Goal: Find specific page/section: Find specific page/section

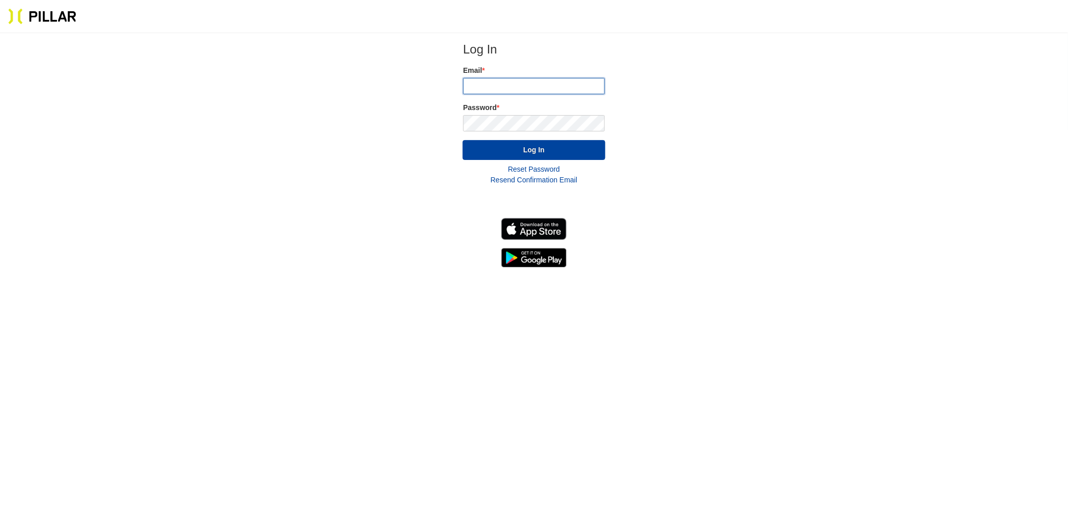
click at [522, 84] on input "email" at bounding box center [534, 86] width 142 height 16
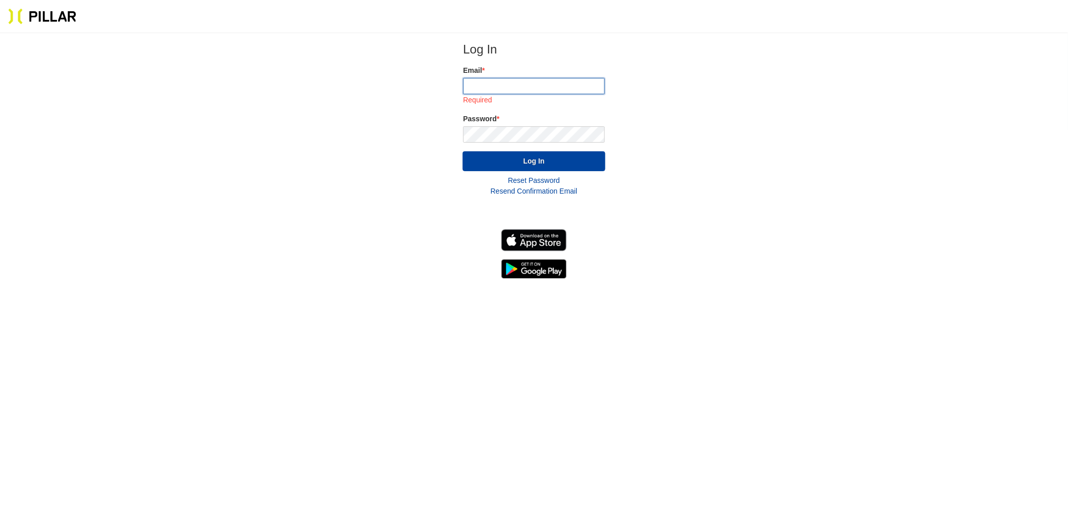
type input "[EMAIL_ADDRESS][DOMAIN_NAME]"
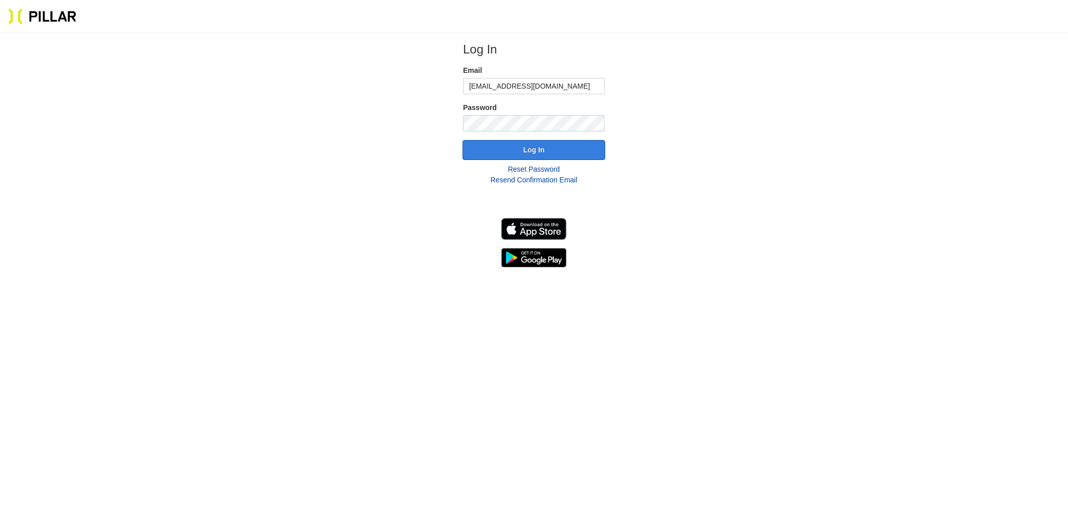
click at [525, 148] on button "Log In" at bounding box center [534, 150] width 143 height 20
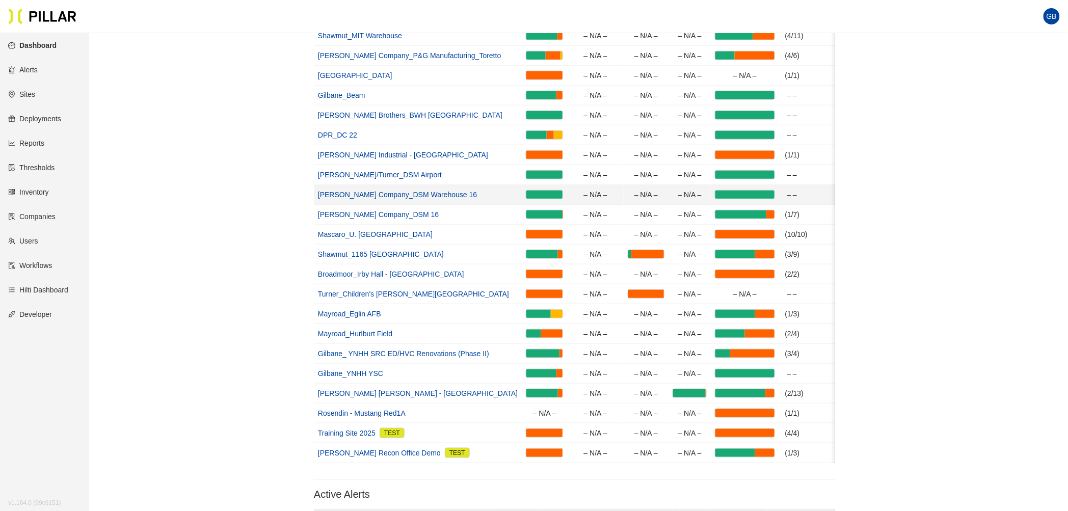
scroll to position [283, 0]
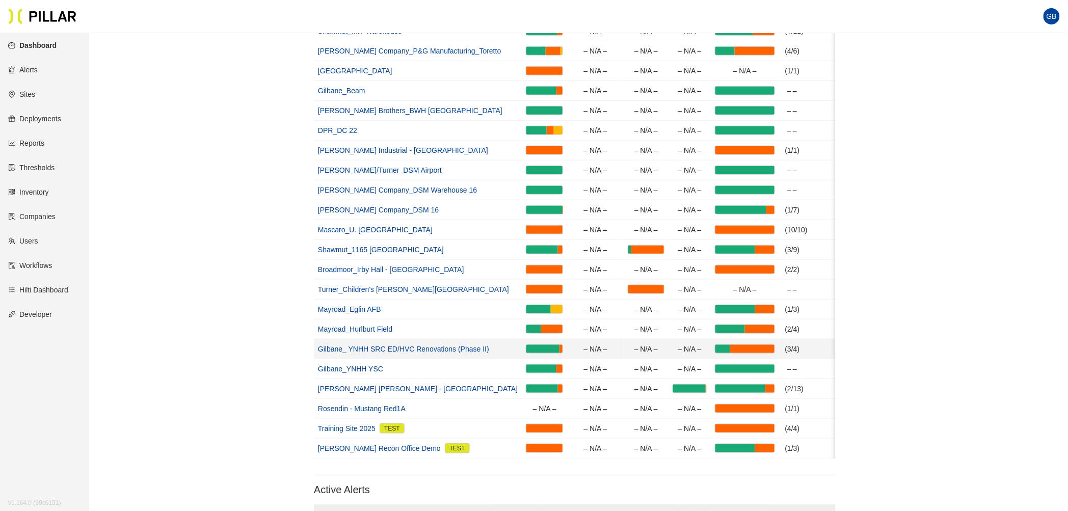
click at [399, 349] on link "Gilbane_ YNHH SRC ED/HVC Renovations (Phase II)" at bounding box center [403, 349] width 171 height 8
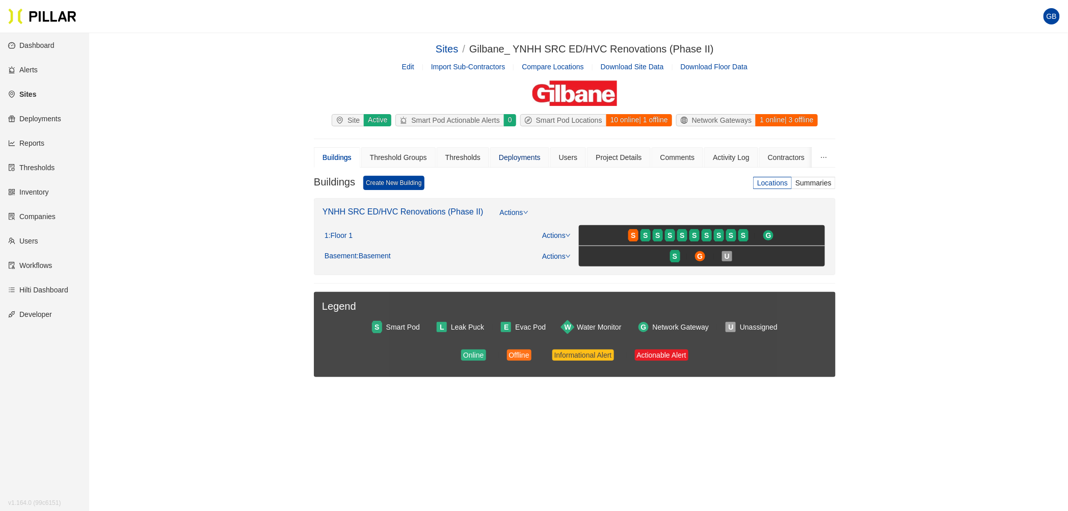
click at [511, 158] on div "Deployments" at bounding box center [520, 157] width 42 height 11
